Goal: Task Accomplishment & Management: Manage account settings

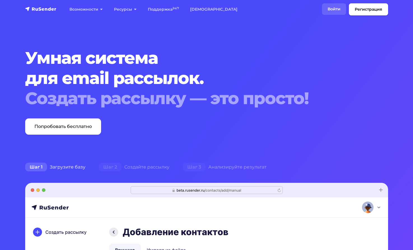
click at [338, 8] on link "Войти" at bounding box center [334, 8] width 24 height 11
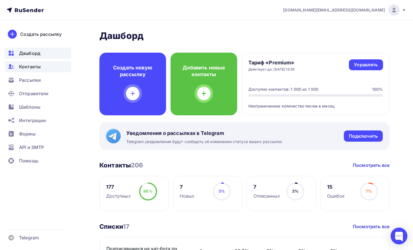
click at [33, 67] on span "Контакты" at bounding box center [30, 66] width 22 height 7
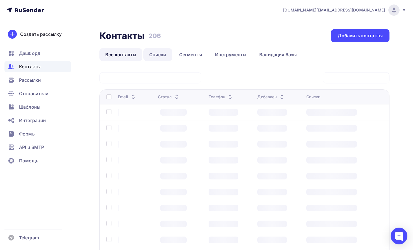
click at [158, 55] on link "Списки" at bounding box center [157, 54] width 29 height 13
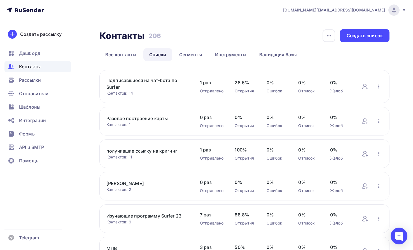
click at [149, 77] on div "Подписавшиеся на чат-бота по Surfer Контактов: 14 Добавить контакты Переименова…" at bounding box center [244, 86] width 290 height 33
click at [149, 80] on link "Подписавшиеся на чат-бота по Surfer" at bounding box center [147, 83] width 82 height 13
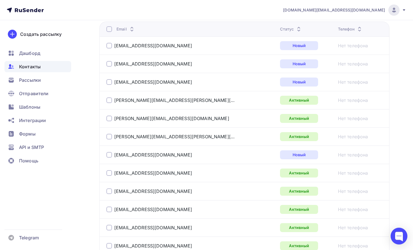
scroll to position [171, 0]
